Goal: Find specific page/section: Find specific page/section

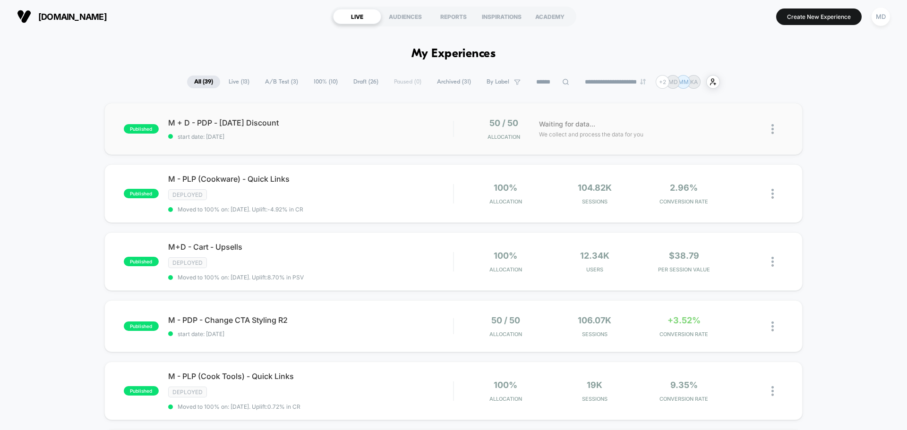
click at [362, 141] on div "published M + D - PDP - [DATE] Discount start date: [DATE] 50 / 50 Allocation W…" at bounding box center [453, 129] width 698 height 52
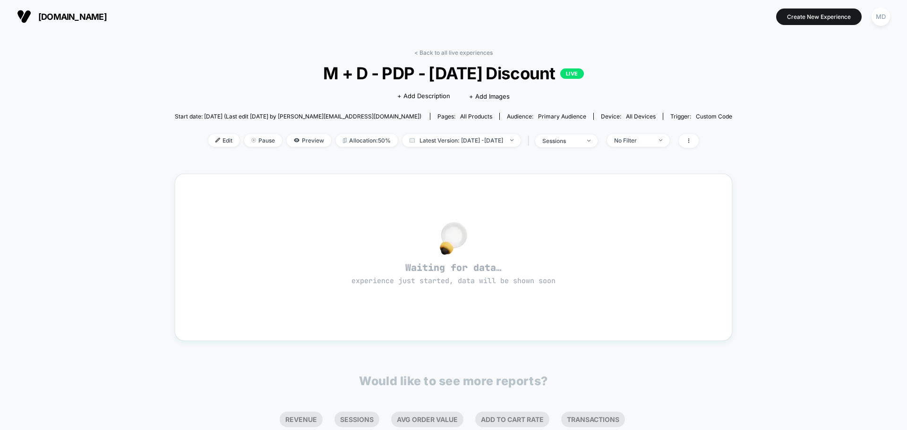
click at [434, 48] on div "< Back to all live experiences M + D - PDP - [DATE] Discount LIVE Click to edit…" at bounding box center [453, 288] width 557 height 490
click at [436, 51] on link "< Back to all live experiences" at bounding box center [453, 52] width 78 height 7
